Goal: Transaction & Acquisition: Purchase product/service

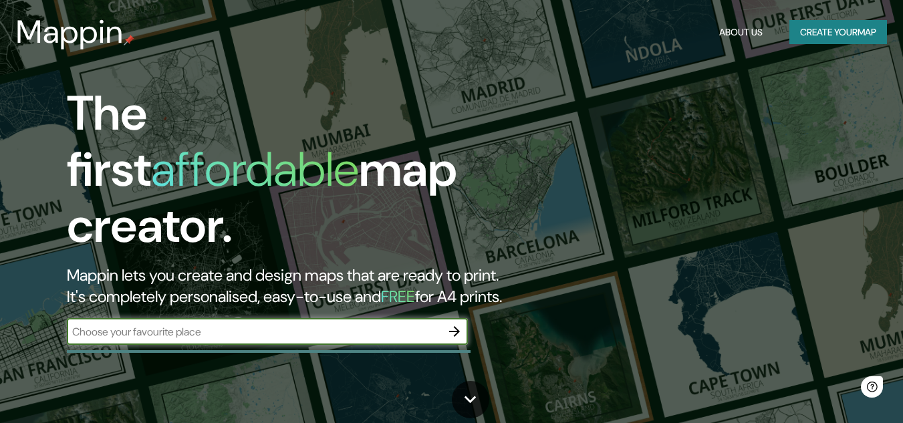
click at [298, 324] on input "text" at bounding box center [254, 331] width 374 height 15
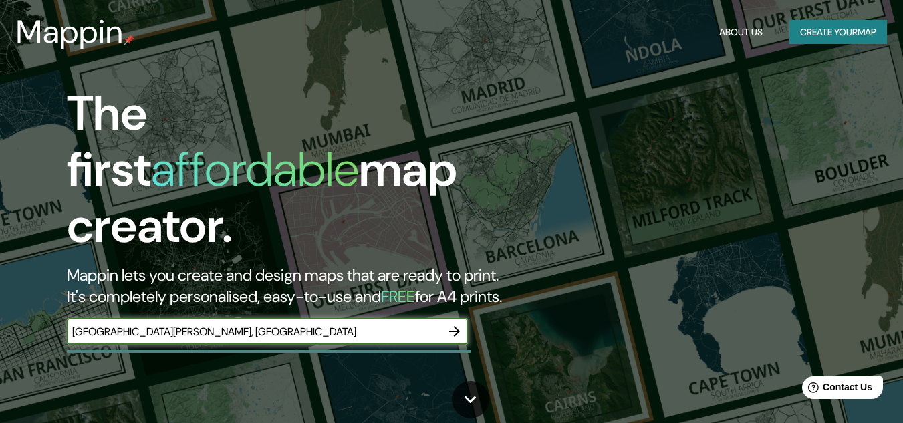
type input "plaza san martin, lima"
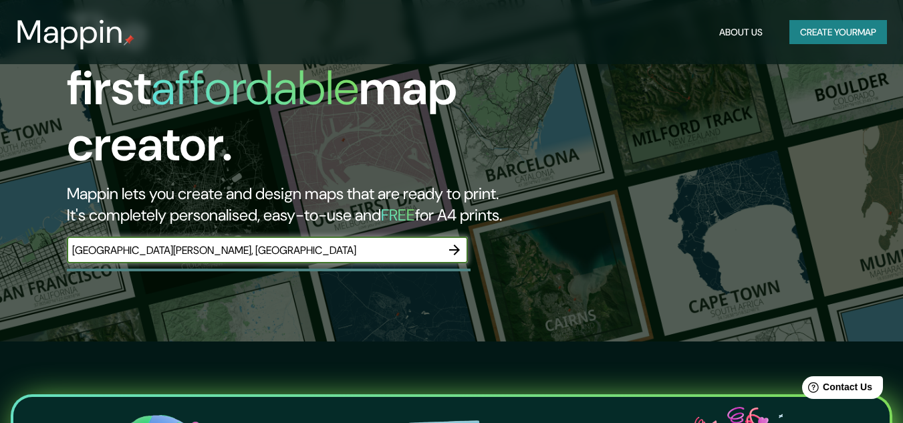
scroll to position [67, 0]
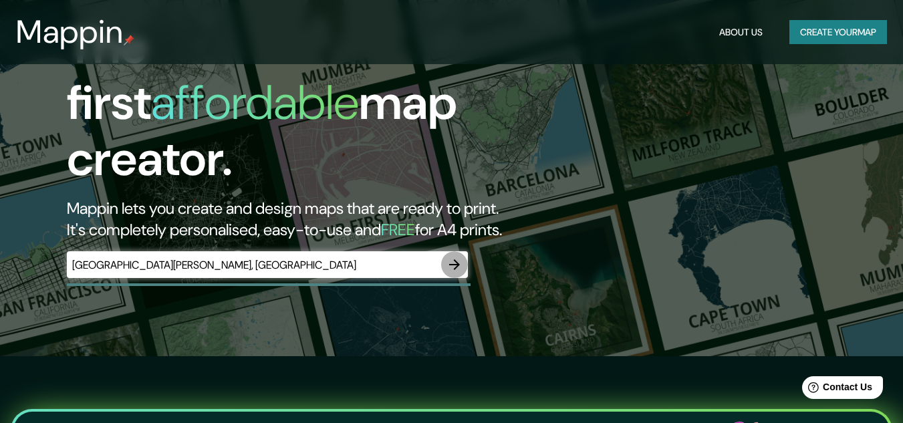
click at [454, 259] on icon "button" at bounding box center [454, 264] width 11 height 11
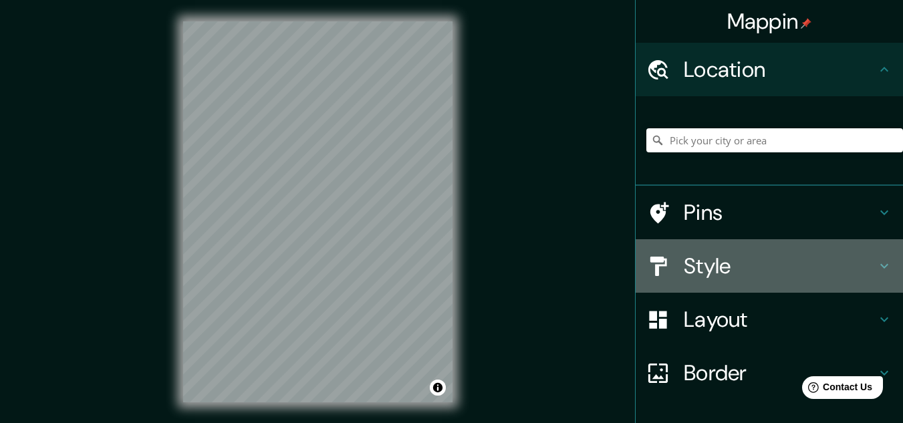
click at [795, 271] on h4 "Style" at bounding box center [780, 266] width 193 height 27
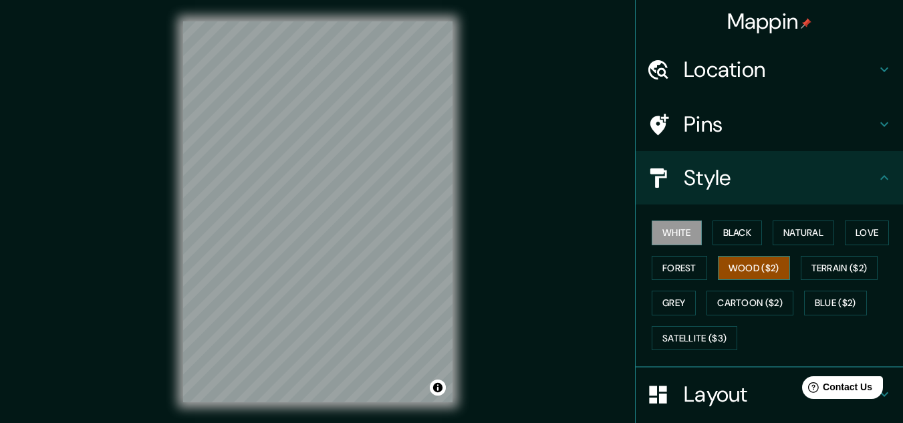
click at [739, 267] on button "Wood ($2)" at bounding box center [754, 268] width 72 height 25
click at [731, 241] on button "Black" at bounding box center [738, 233] width 50 height 25
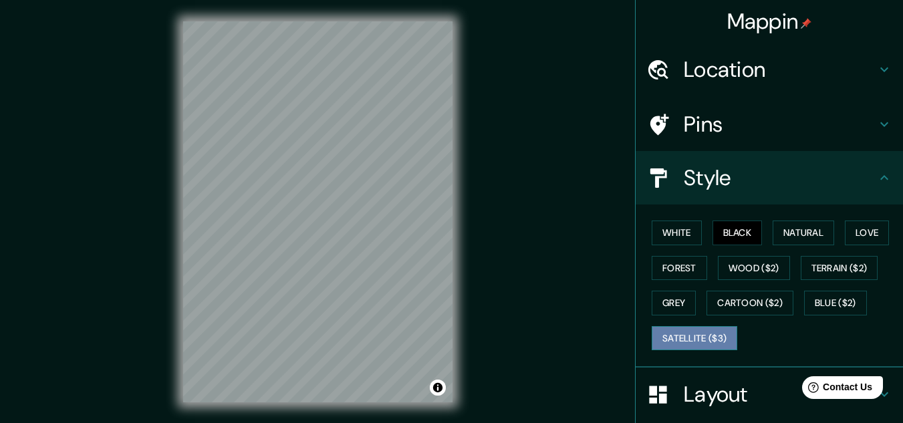
click at [712, 331] on button "Satellite ($3)" at bounding box center [695, 338] width 86 height 25
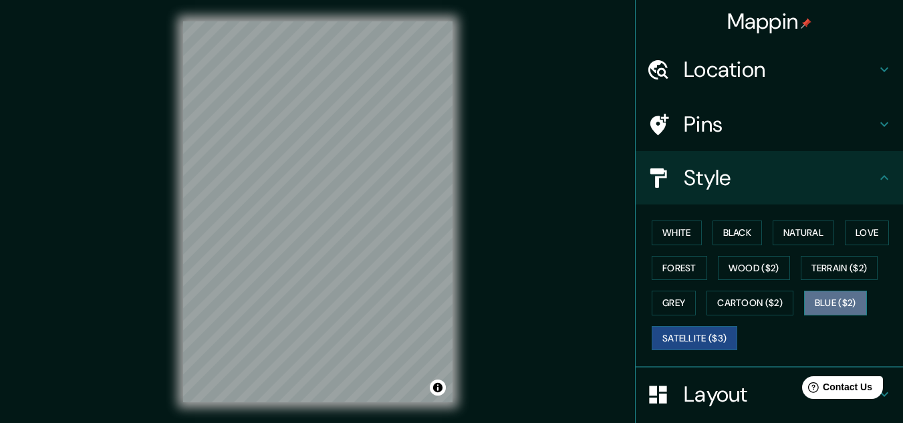
click at [836, 299] on button "Blue ($2)" at bounding box center [835, 303] width 63 height 25
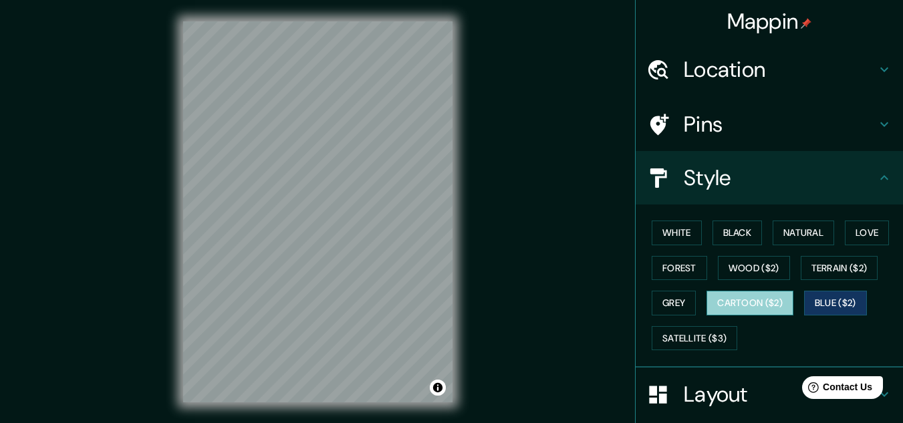
click at [709, 297] on button "Cartoon ($2)" at bounding box center [750, 303] width 87 height 25
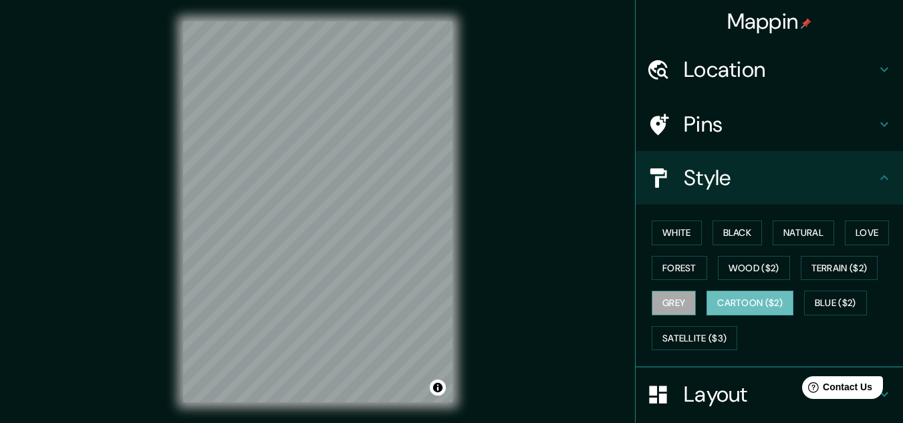
click at [666, 294] on button "Grey" at bounding box center [674, 303] width 44 height 25
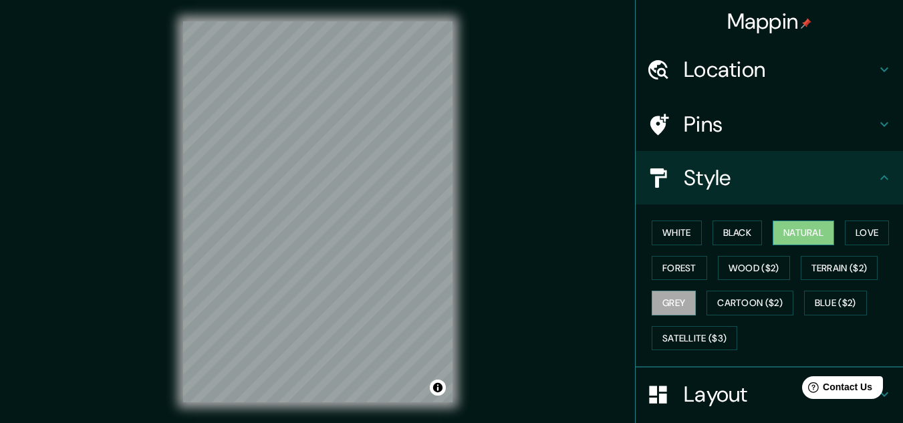
click at [799, 239] on button "Natural" at bounding box center [804, 233] width 62 height 25
click at [685, 232] on button "White" at bounding box center [677, 233] width 50 height 25
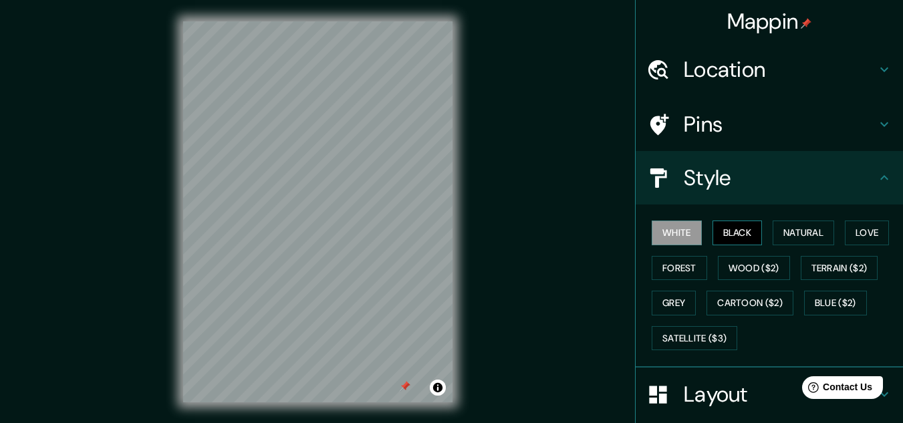
click at [738, 226] on button "Black" at bounding box center [738, 233] width 50 height 25
click at [794, 224] on button "Natural" at bounding box center [804, 233] width 62 height 25
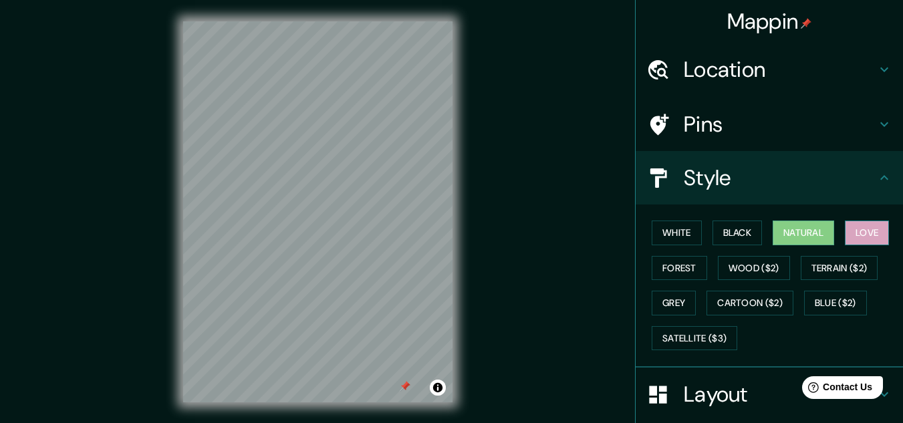
click at [871, 227] on button "Love" at bounding box center [867, 233] width 44 height 25
click at [672, 267] on button "Forest" at bounding box center [679, 268] width 55 height 25
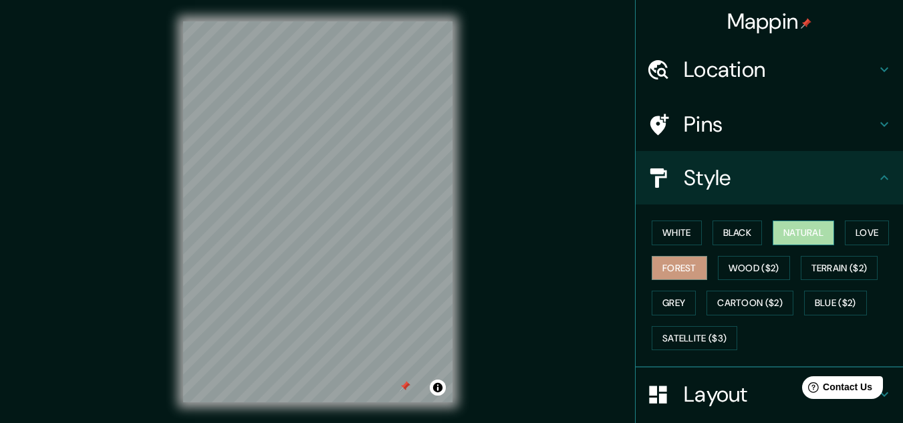
click at [779, 225] on button "Natural" at bounding box center [804, 233] width 62 height 25
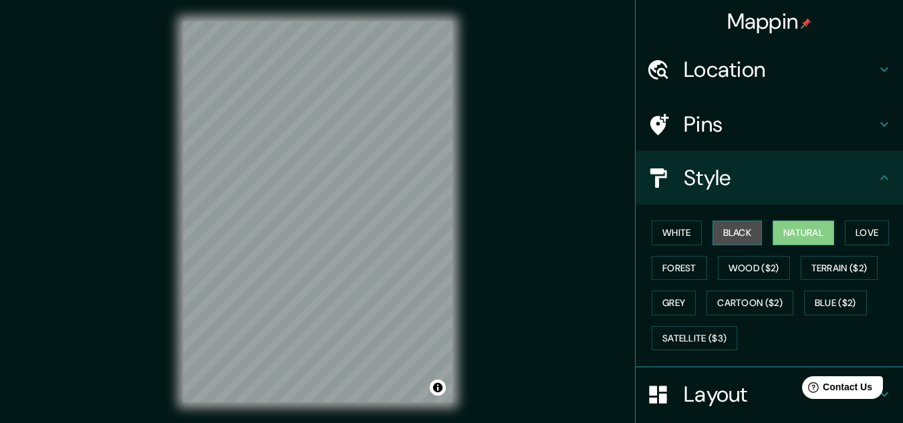
click at [729, 224] on button "Black" at bounding box center [738, 233] width 50 height 25
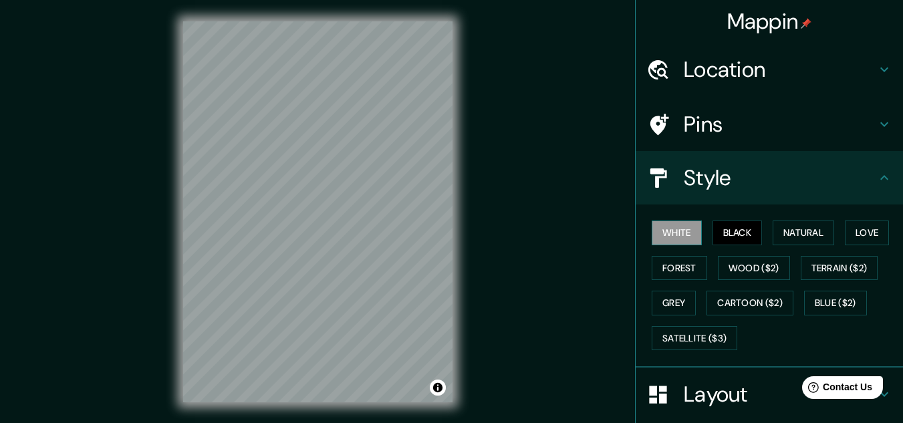
click at [681, 228] on button "White" at bounding box center [677, 233] width 50 height 25
click at [677, 269] on button "Forest" at bounding box center [679, 268] width 55 height 25
drag, startPoint x: 461, startPoint y: 282, endPoint x: 322, endPoint y: 239, distance: 145.3
click at [321, 239] on div at bounding box center [315, 235] width 11 height 11
click at [764, 134] on h4 "Pins" at bounding box center [780, 124] width 193 height 27
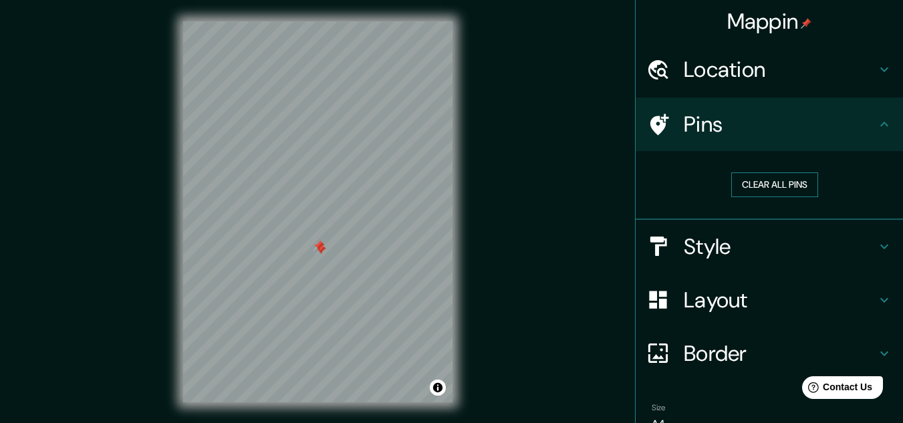
click at [776, 185] on button "Clear all pins" at bounding box center [775, 185] width 87 height 25
click at [776, 183] on button "Clear all pins" at bounding box center [775, 185] width 87 height 25
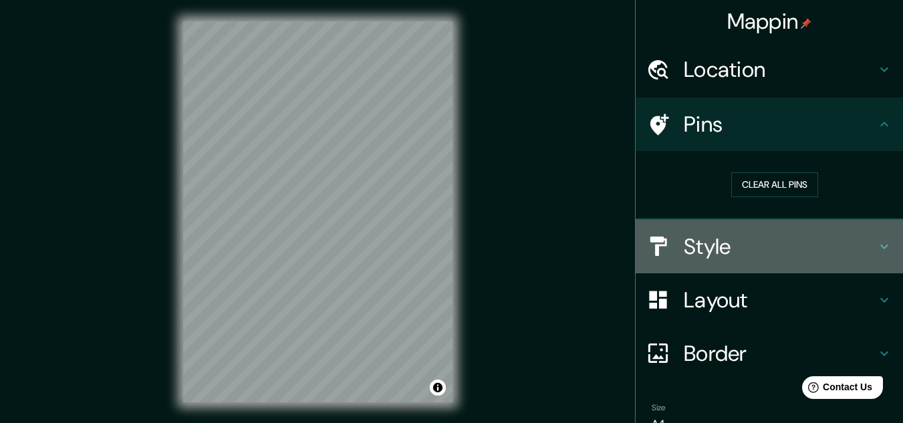
click at [729, 240] on h4 "Style" at bounding box center [780, 246] width 193 height 27
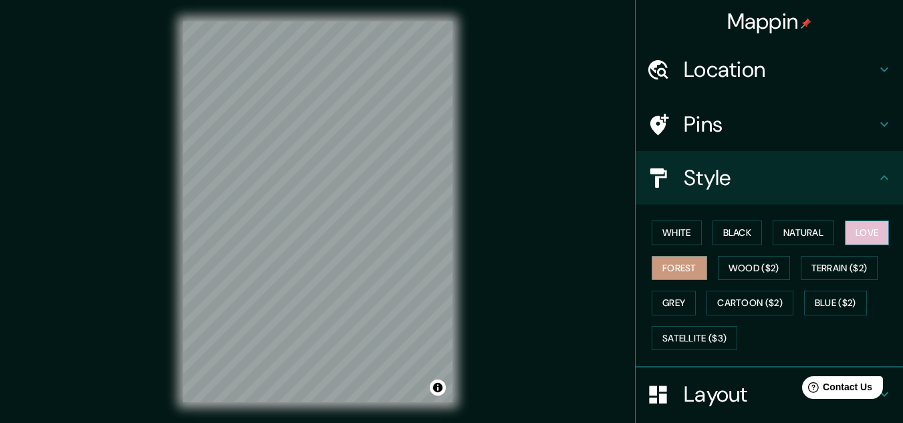
click at [856, 227] on button "Love" at bounding box center [867, 233] width 44 height 25
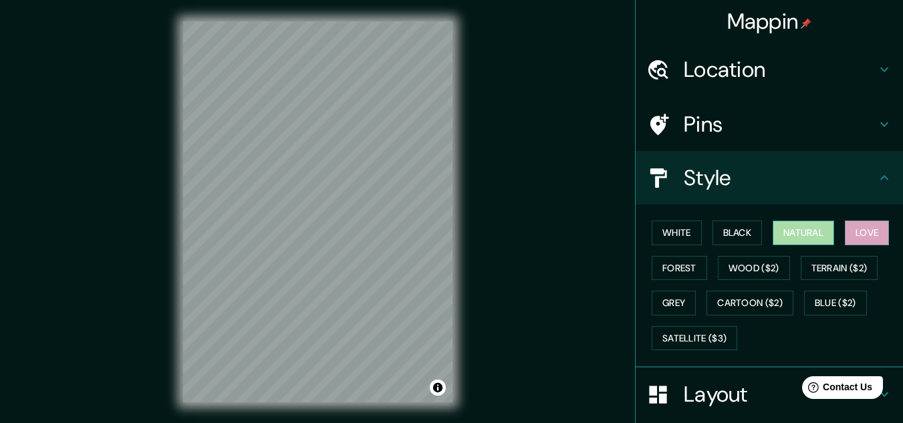
click at [812, 233] on button "Natural" at bounding box center [804, 233] width 62 height 25
click at [730, 227] on button "Black" at bounding box center [738, 233] width 50 height 25
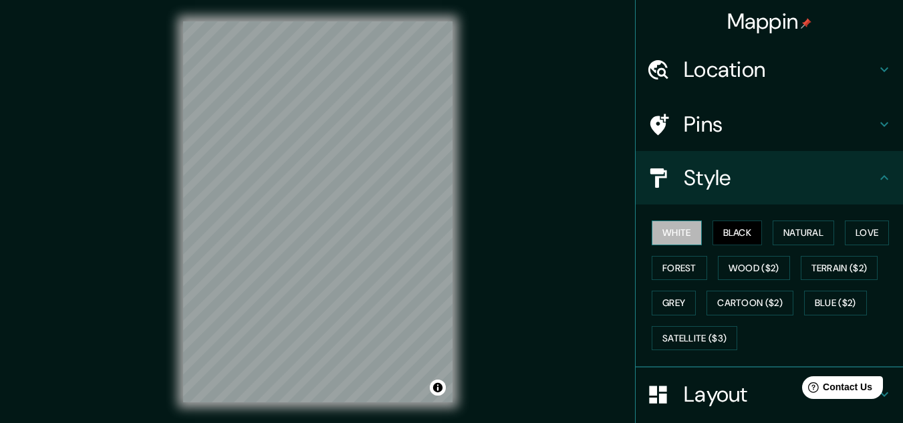
click at [663, 234] on button "White" at bounding box center [677, 233] width 50 height 25
click at [854, 223] on button "Love" at bounding box center [867, 233] width 44 height 25
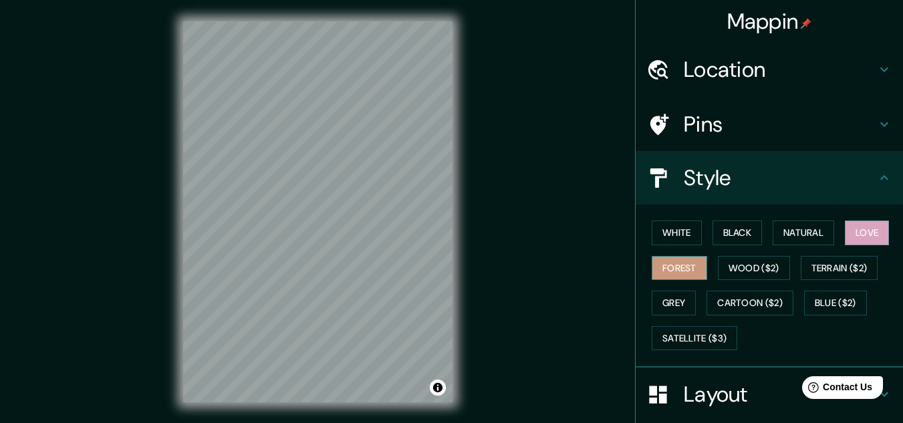
click at [659, 259] on button "Forest" at bounding box center [679, 268] width 55 height 25
click at [665, 301] on button "Grey" at bounding box center [674, 303] width 44 height 25
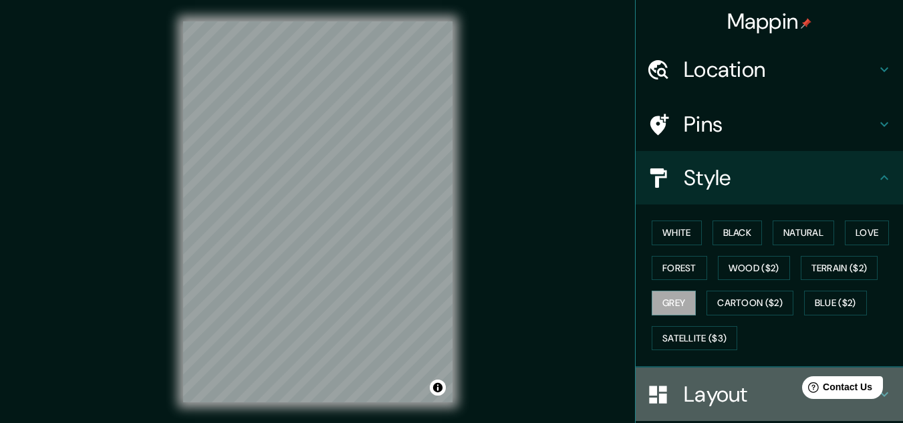
click at [685, 382] on h4 "Layout" at bounding box center [780, 394] width 193 height 27
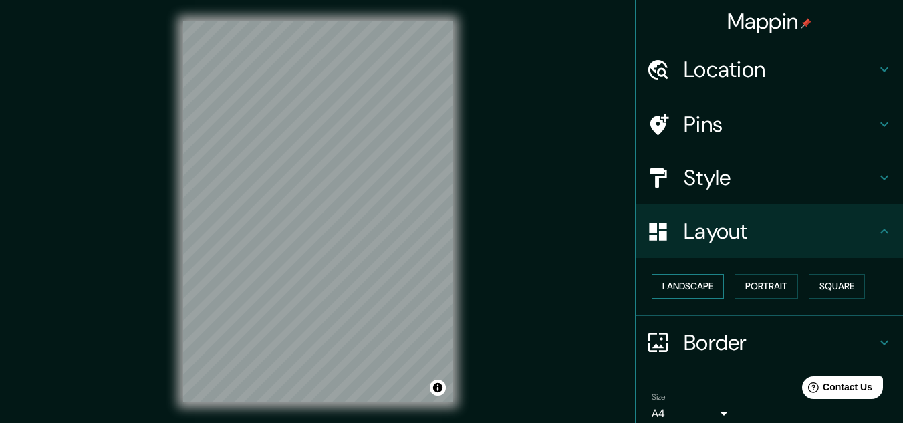
click at [706, 279] on button "Landscape" at bounding box center [688, 286] width 72 height 25
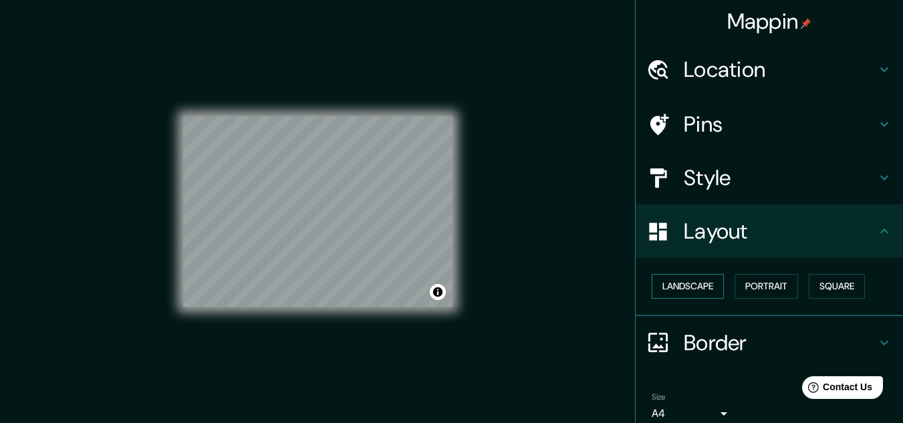
click at [706, 279] on button "Landscape" at bounding box center [688, 286] width 72 height 25
click at [763, 280] on button "Portrait" at bounding box center [767, 286] width 64 height 25
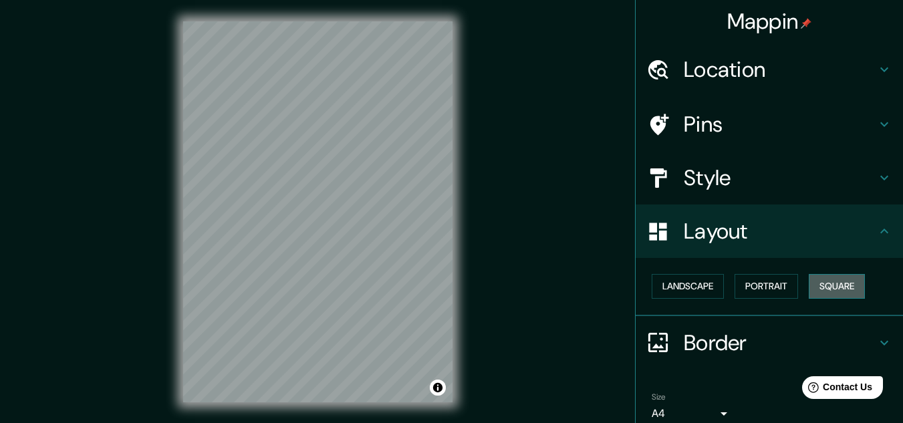
click at [829, 279] on button "Square" at bounding box center [837, 286] width 56 height 25
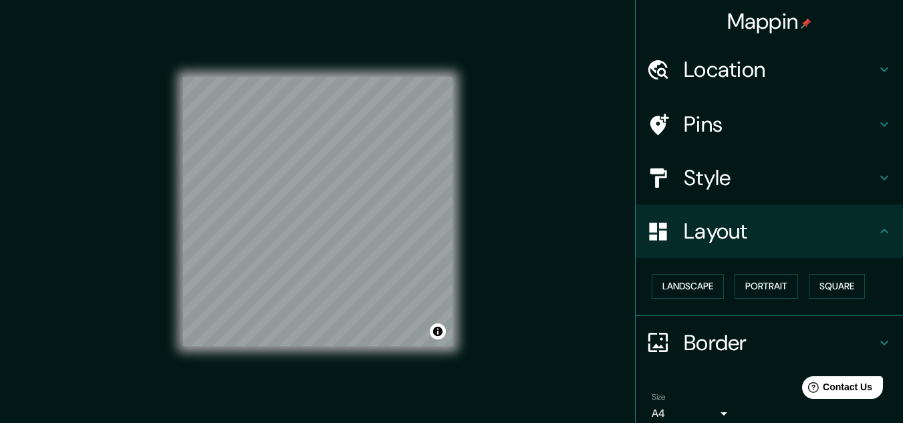
click at [689, 189] on h4 "Style" at bounding box center [780, 177] width 193 height 27
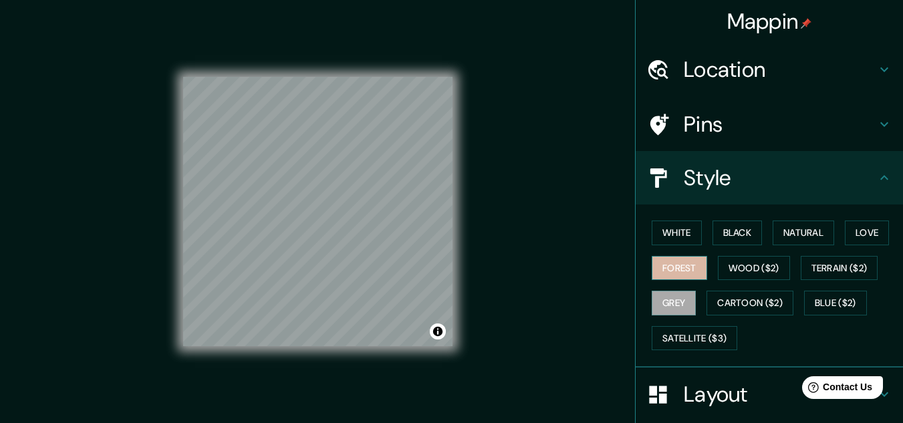
click at [675, 273] on button "Forest" at bounding box center [679, 268] width 55 height 25
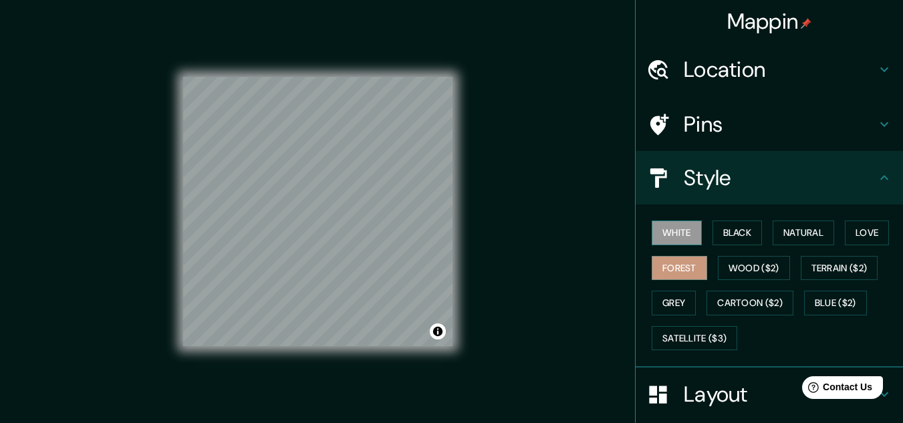
click at [674, 232] on button "White" at bounding box center [677, 233] width 50 height 25
click at [740, 234] on button "Black" at bounding box center [738, 233] width 50 height 25
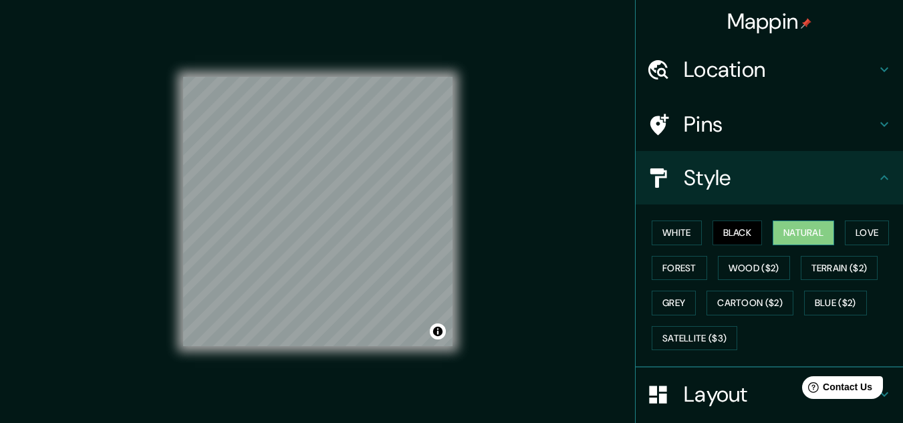
click at [796, 230] on button "Natural" at bounding box center [804, 233] width 62 height 25
click at [689, 385] on h4 "Layout" at bounding box center [780, 394] width 193 height 27
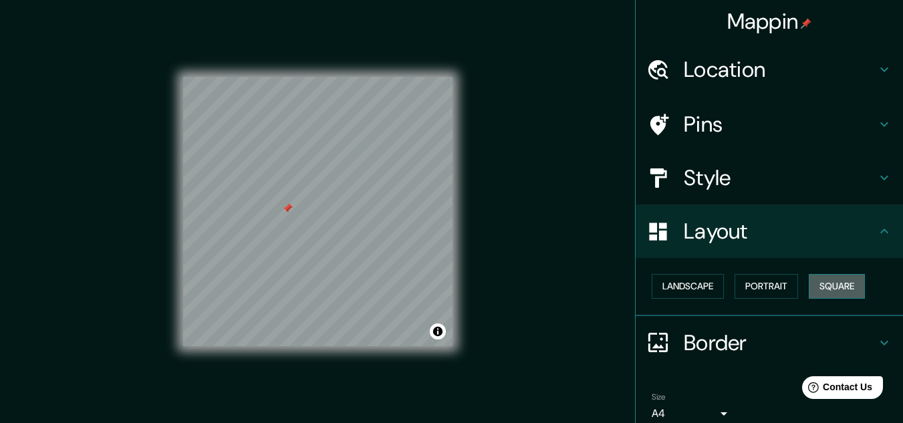
click at [840, 292] on button "Square" at bounding box center [837, 286] width 56 height 25
click at [707, 288] on button "Landscape" at bounding box center [688, 286] width 72 height 25
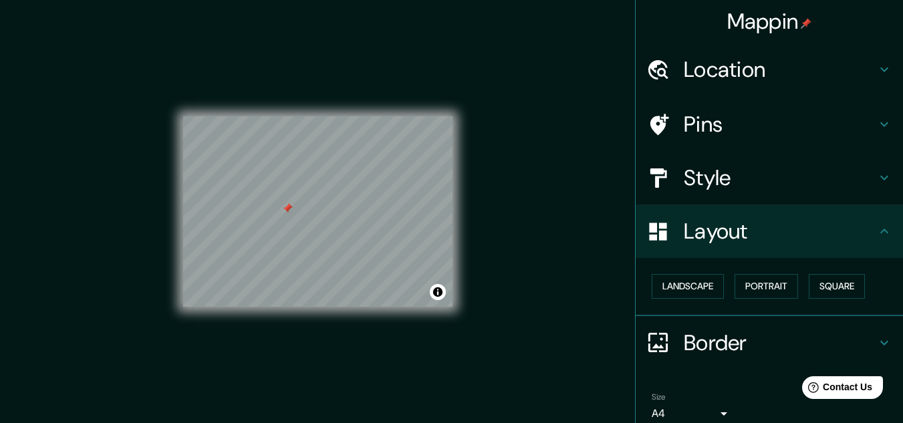
click at [726, 283] on div "Landscape Portrait Square" at bounding box center [775, 286] width 257 height 35
click at [743, 288] on button "Portrait" at bounding box center [767, 286] width 64 height 25
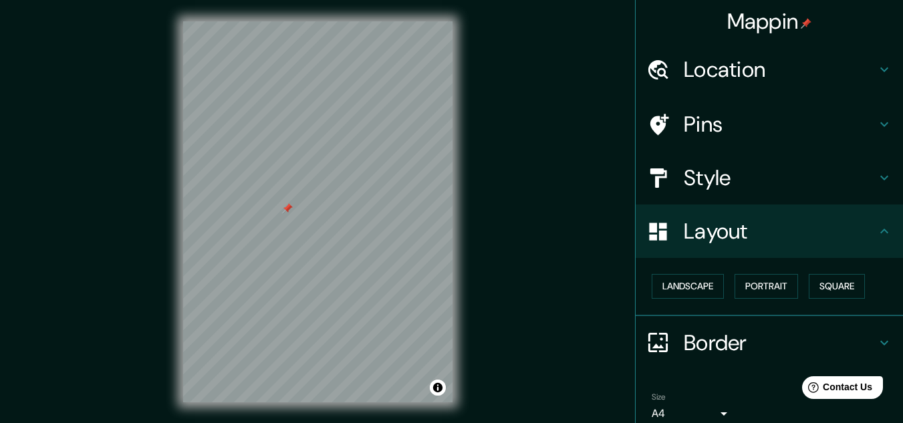
click at [685, 239] on h4 "Layout" at bounding box center [780, 231] width 193 height 27
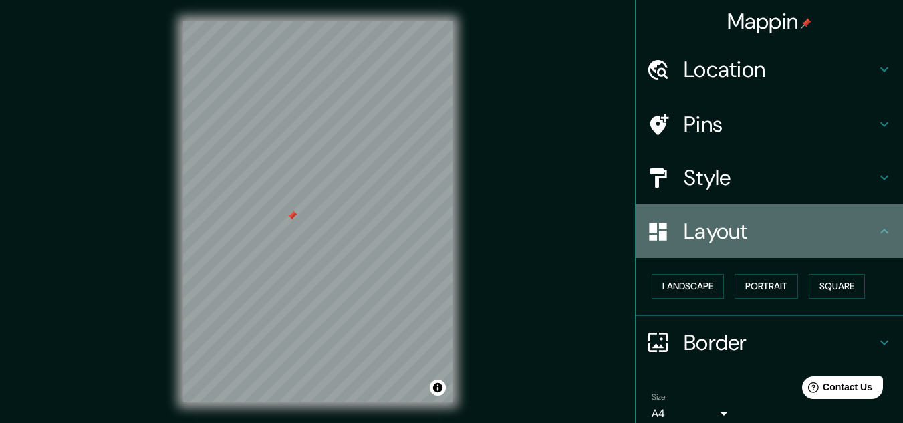
click at [857, 237] on h4 "Layout" at bounding box center [780, 231] width 193 height 27
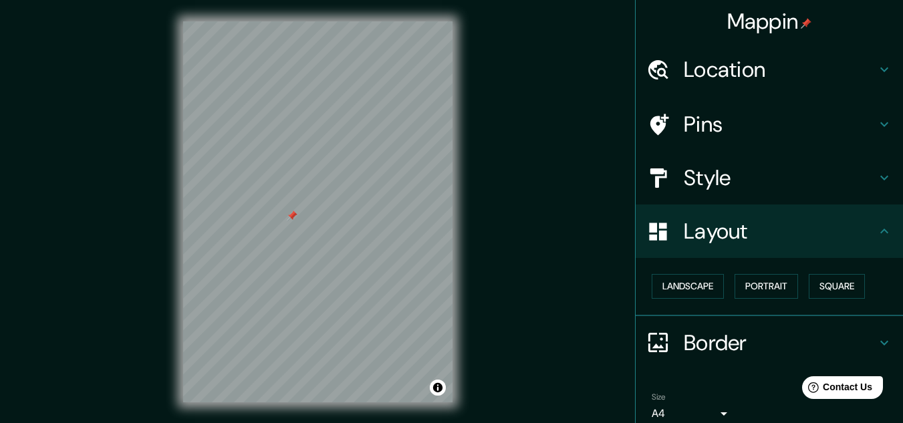
click at [848, 86] on div "Location" at bounding box center [769, 69] width 267 height 53
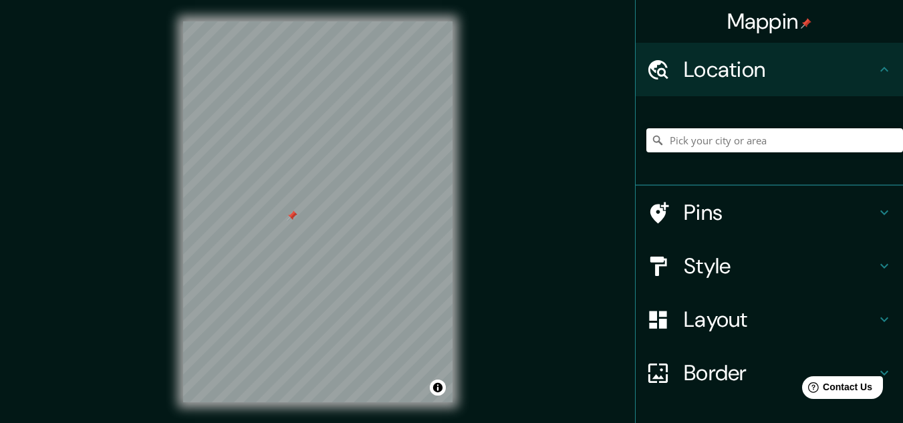
click at [848, 86] on div "Location" at bounding box center [769, 69] width 267 height 53
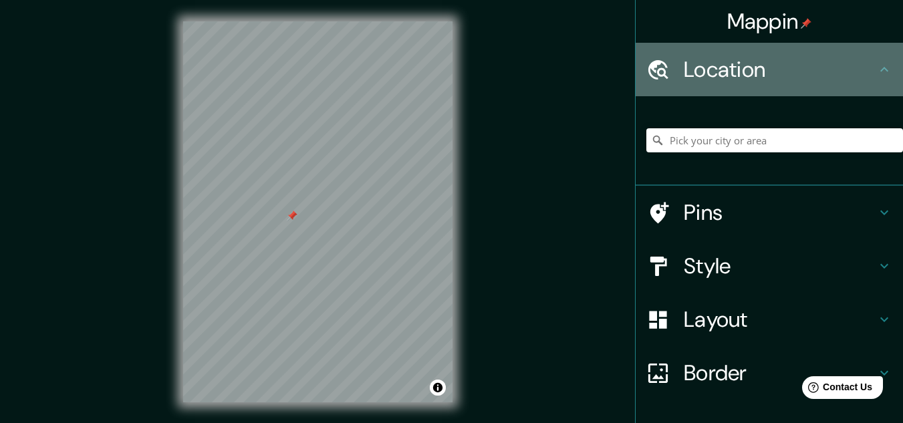
click at [862, 80] on h4 "Location" at bounding box center [780, 69] width 193 height 27
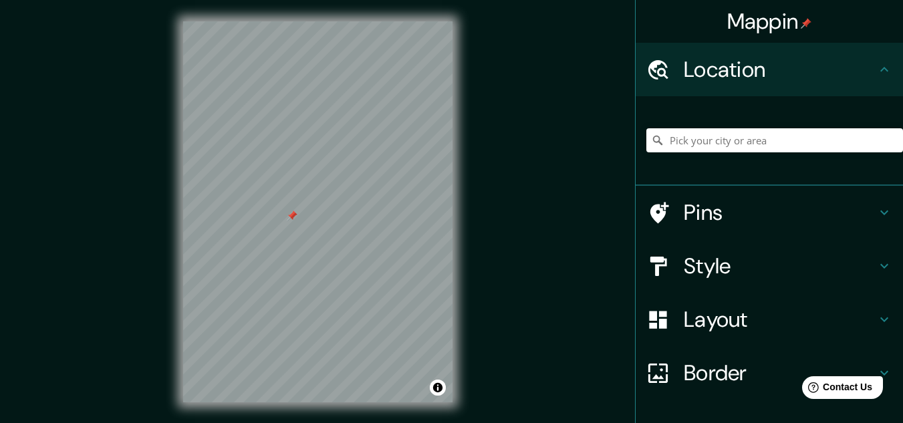
click at [882, 219] on icon at bounding box center [885, 213] width 16 height 16
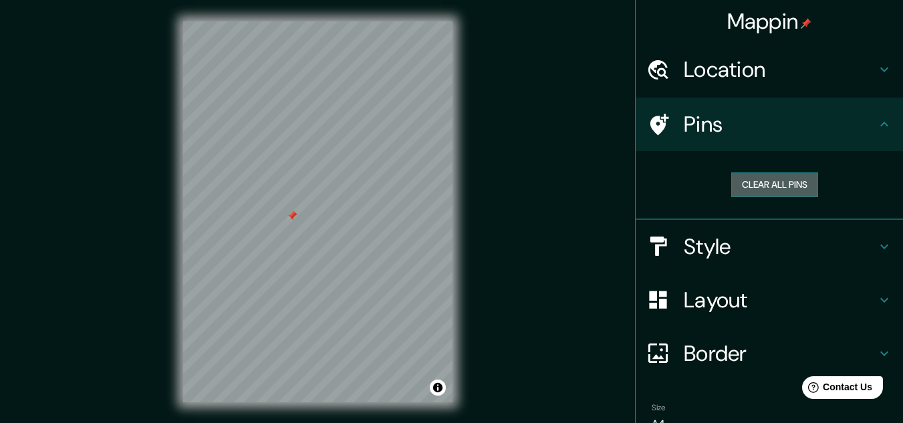
click at [785, 187] on button "Clear all pins" at bounding box center [775, 185] width 87 height 25
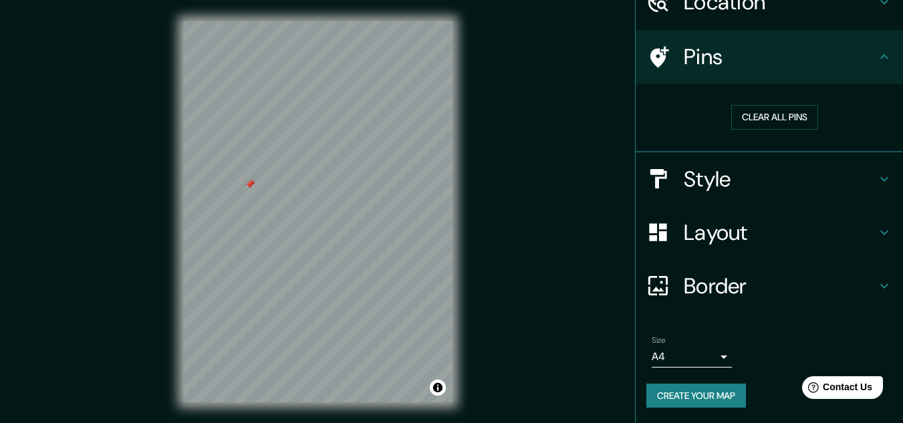
scroll to position [68, 0]
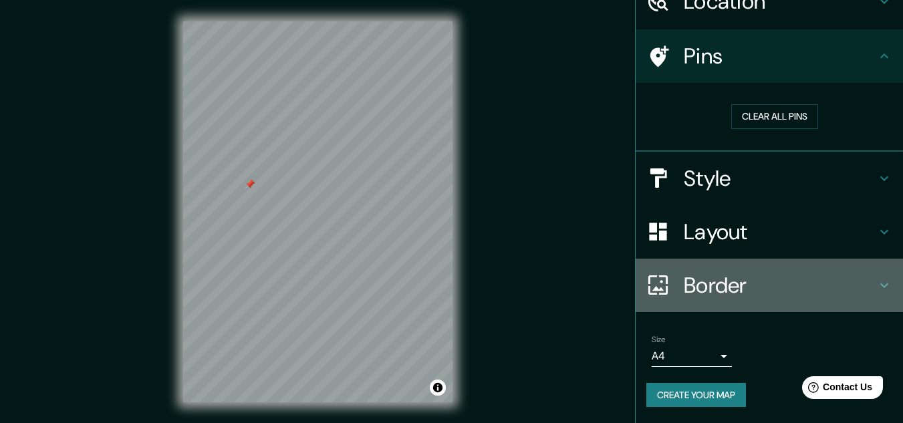
click at [859, 286] on h4 "Border" at bounding box center [780, 285] width 193 height 27
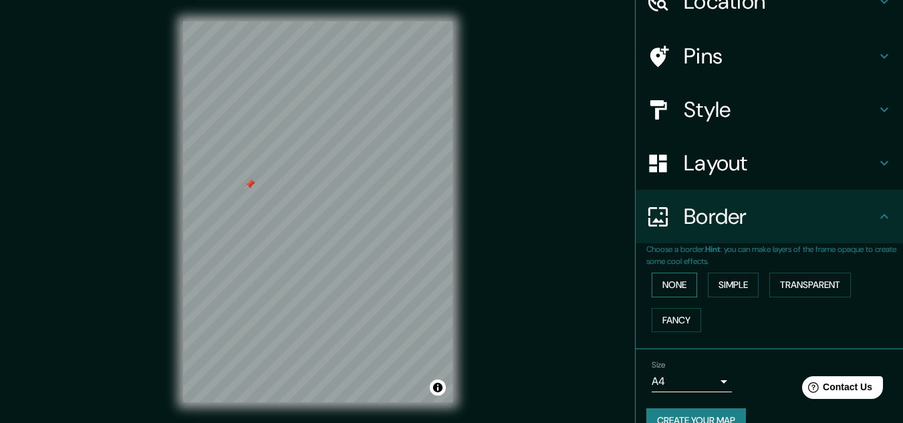
click at [678, 290] on button "None" at bounding box center [674, 285] width 45 height 25
click at [718, 283] on button "Simple" at bounding box center [733, 285] width 51 height 25
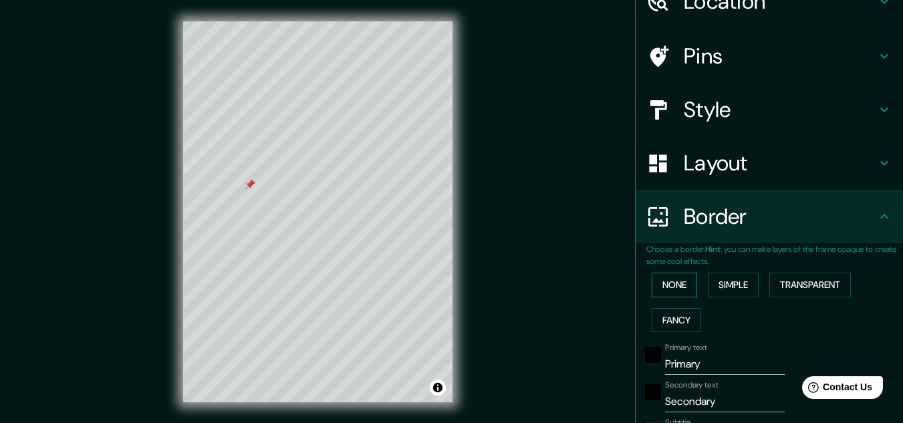
click at [677, 284] on button "None" at bounding box center [674, 285] width 45 height 25
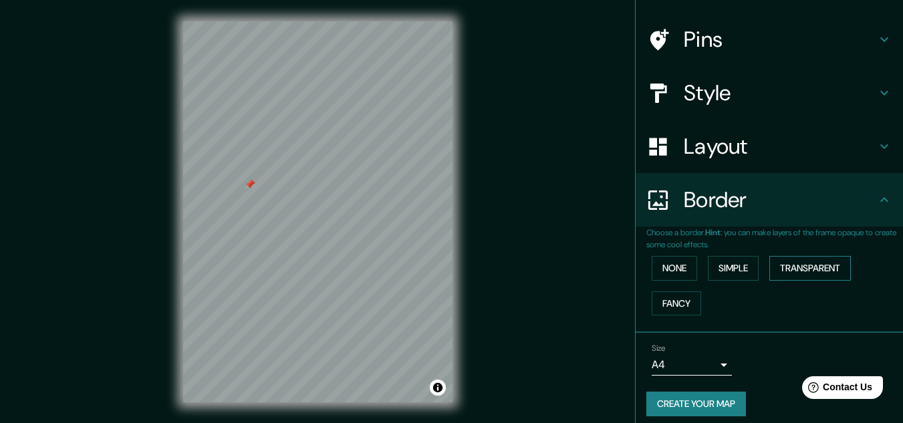
scroll to position [94, 0]
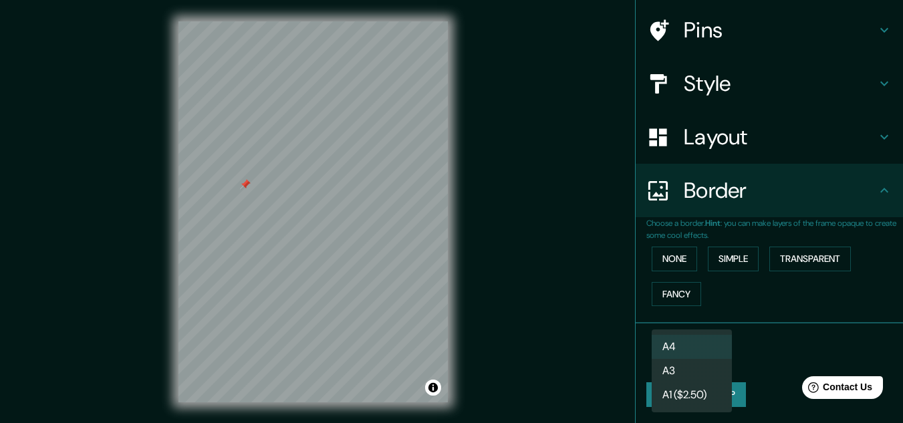
click at [714, 356] on body "Mappin Location Pins Style Layout Border Choose a border. Hint : you can make l…" at bounding box center [451, 211] width 903 height 423
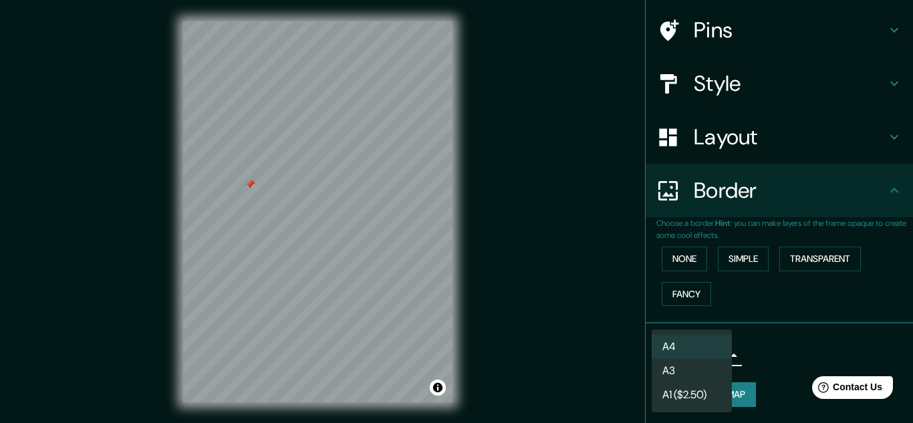
click at [762, 342] on div at bounding box center [456, 211] width 913 height 423
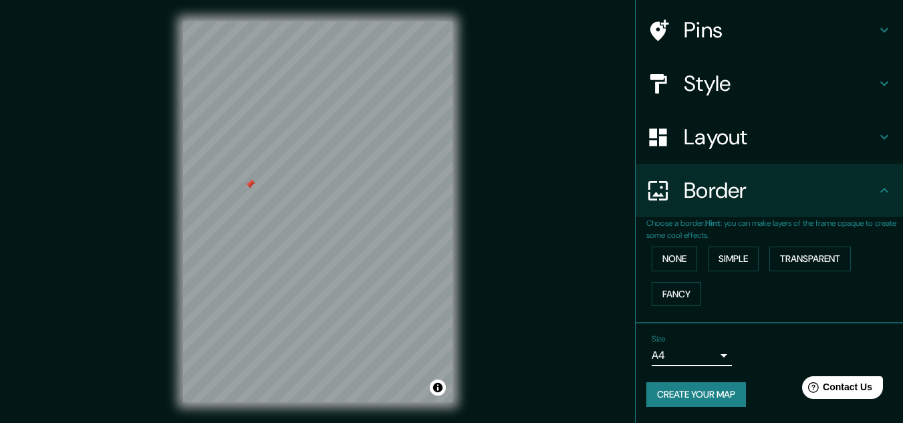
click at [727, 396] on button "Create your map" at bounding box center [697, 394] width 100 height 25
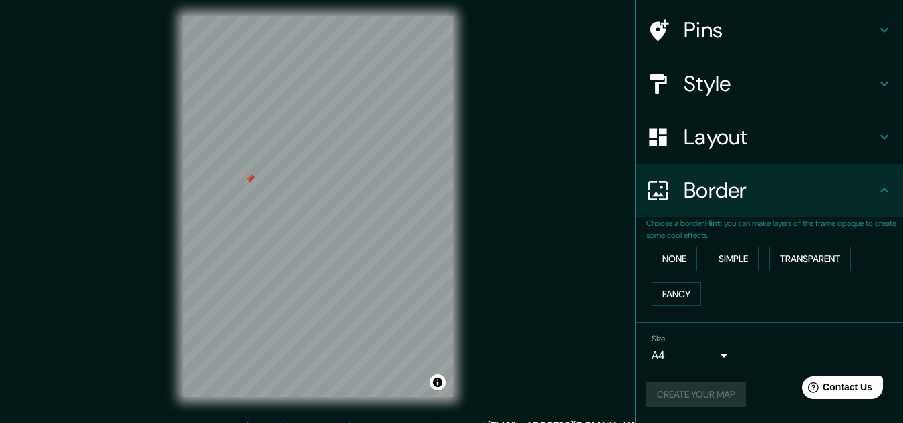
scroll to position [0, 0]
